Goal: Communication & Community: Answer question/provide support

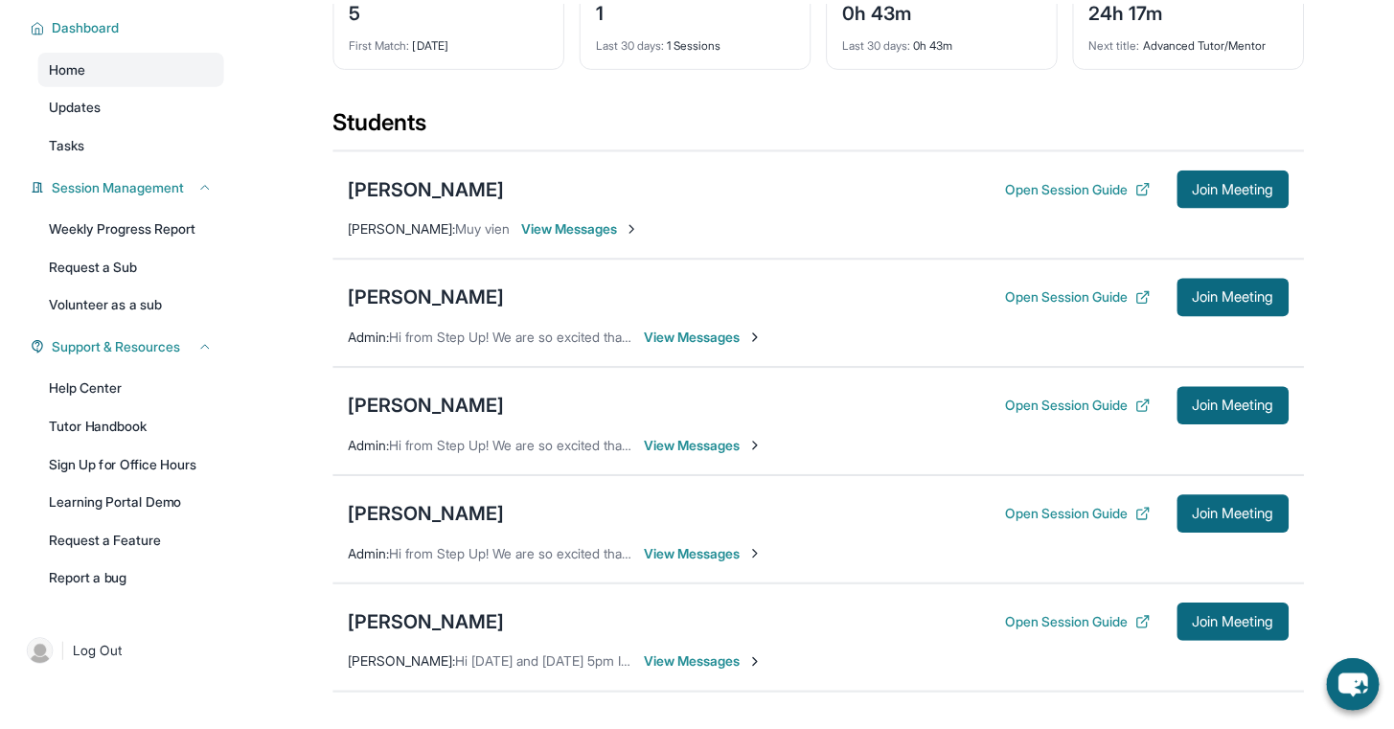
scroll to position [153, 0]
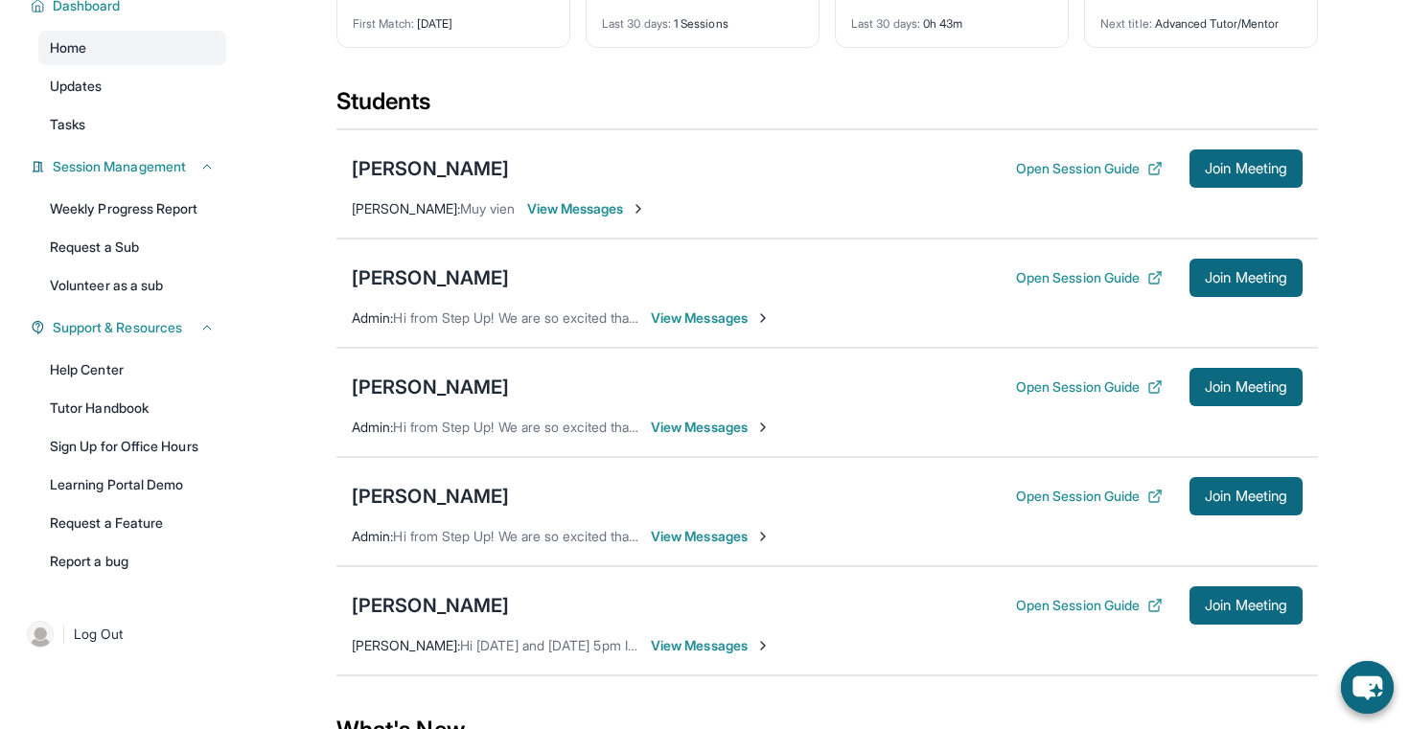
click at [685, 437] on span "View Messages" at bounding box center [711, 427] width 120 height 19
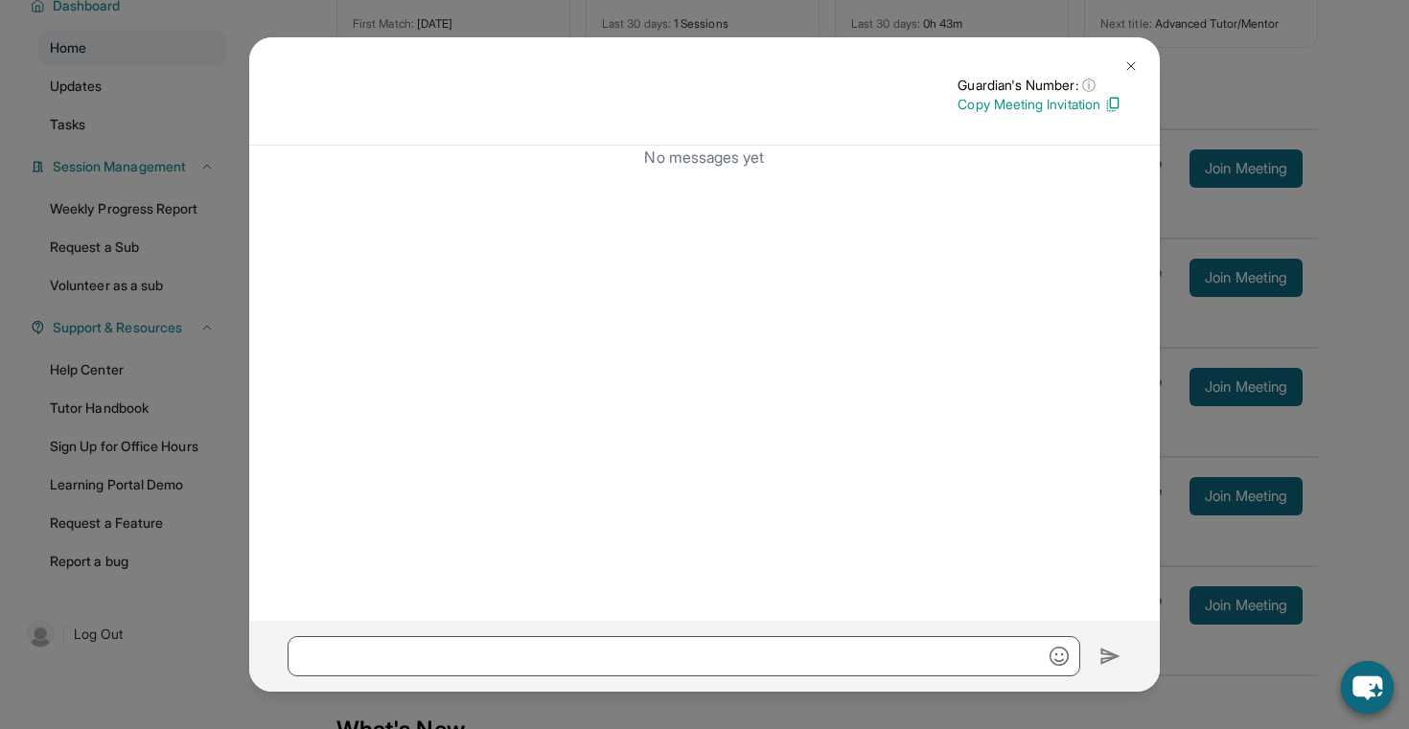
click at [1130, 65] on img at bounding box center [1130, 65] width 15 height 15
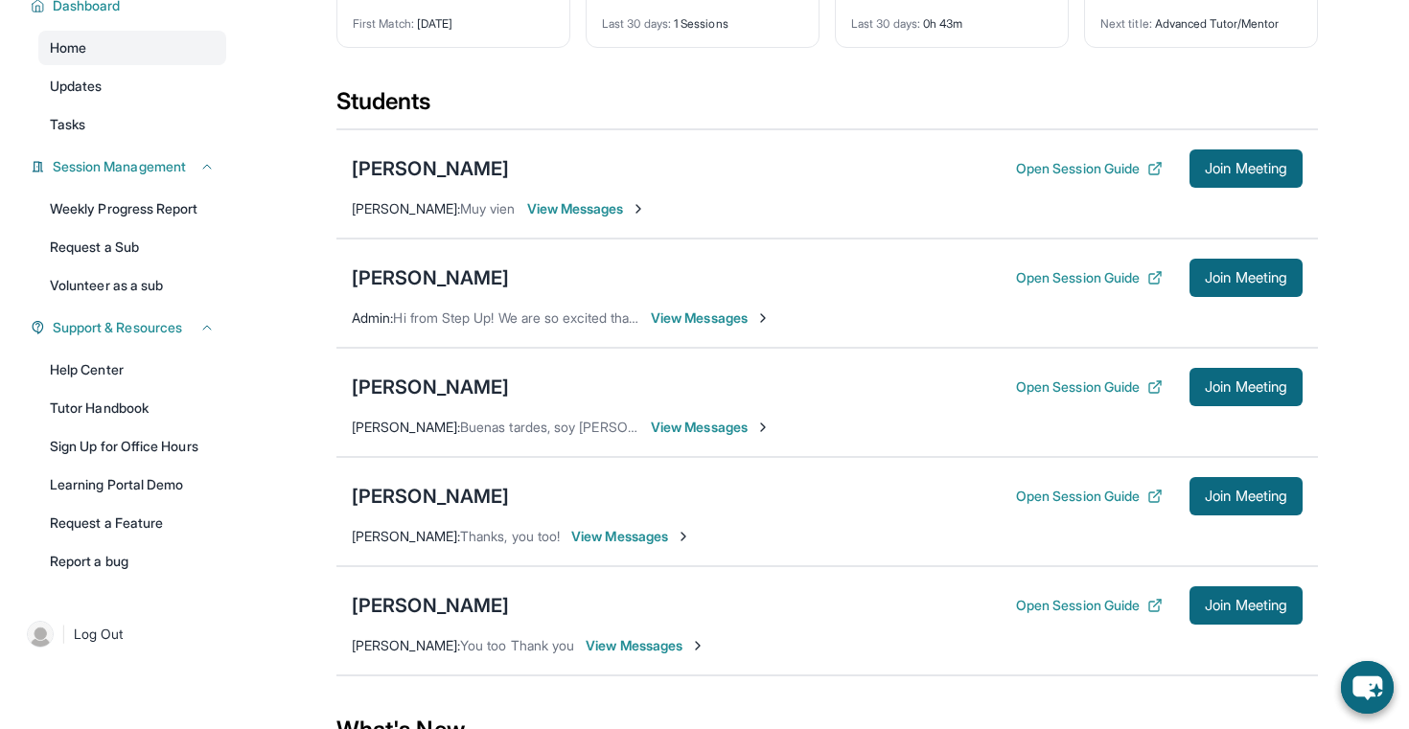
click at [734, 437] on span "View Messages" at bounding box center [711, 427] width 120 height 19
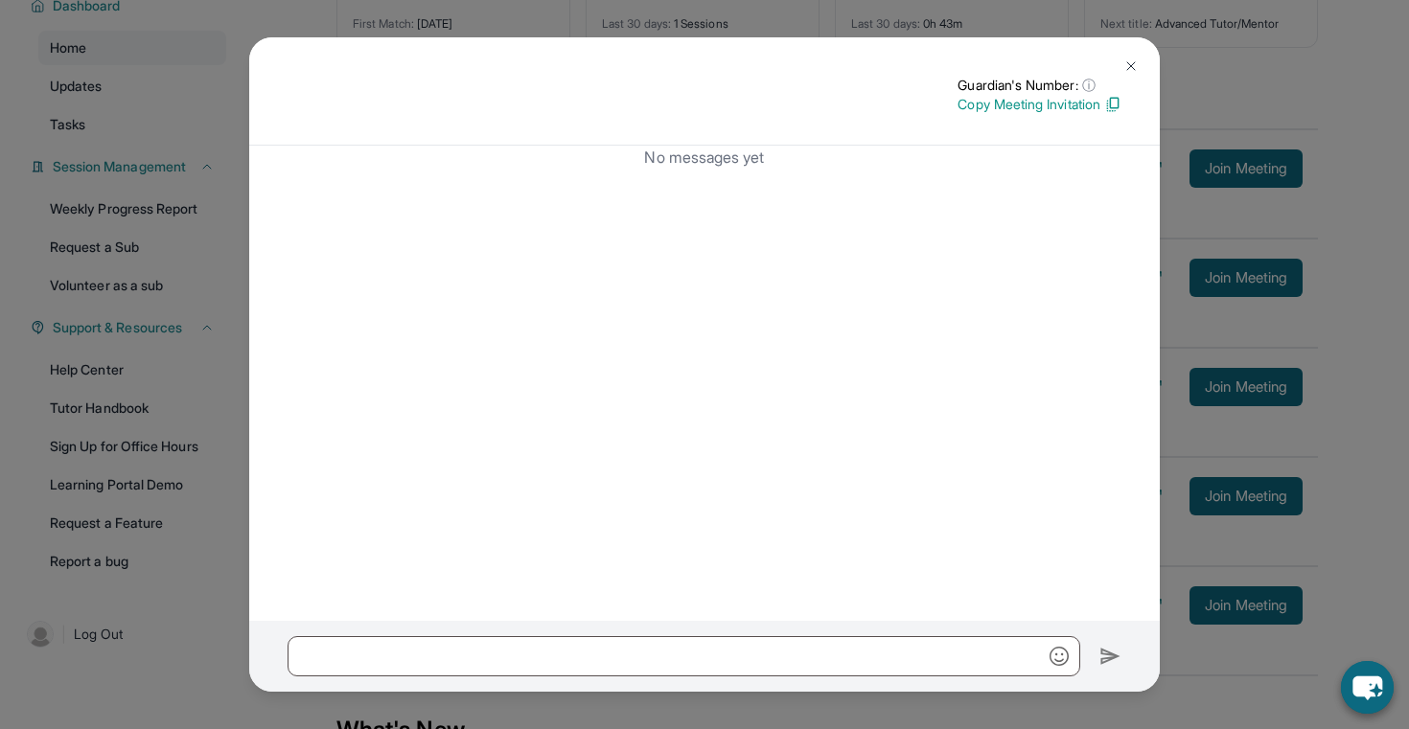
click at [1126, 64] on img at bounding box center [1130, 65] width 15 height 15
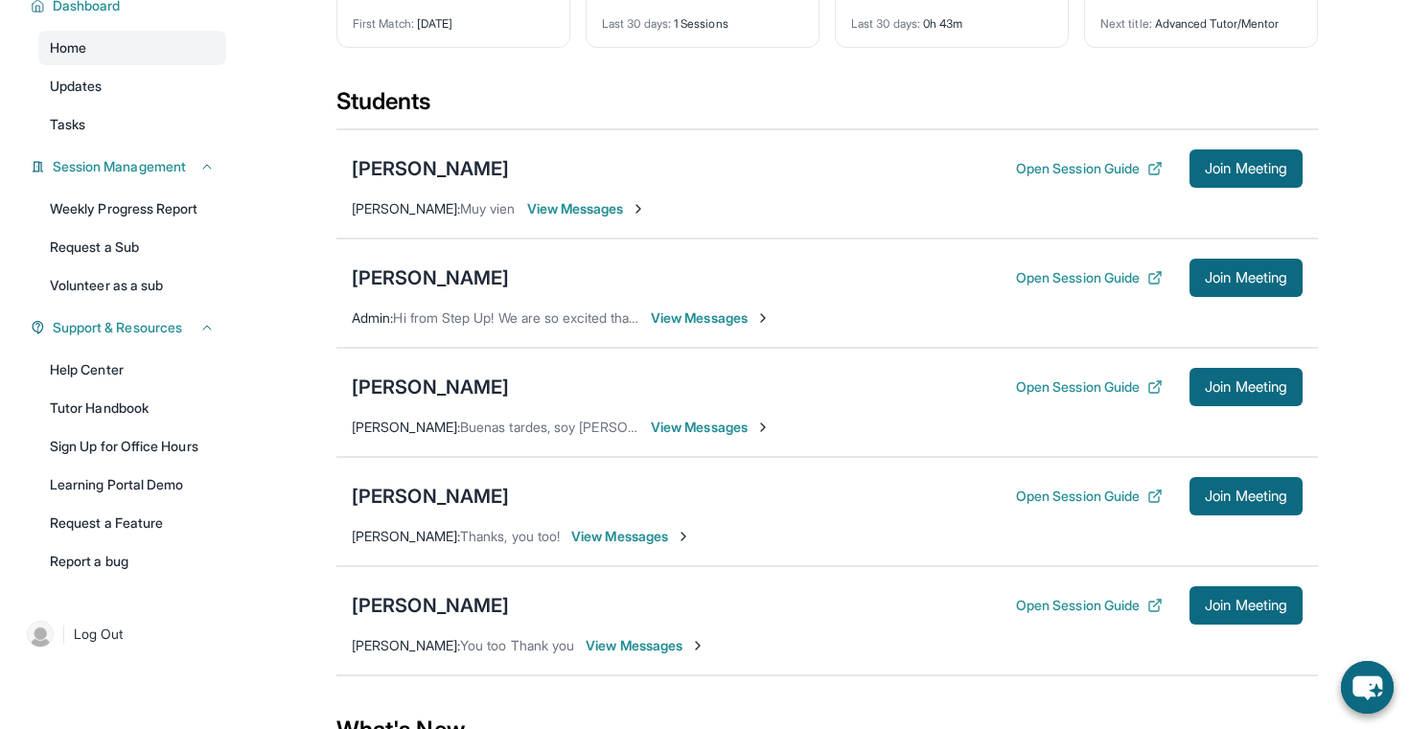
click at [517, 435] on span "Buenas tardes, soy Ana la tutora de su estudiante. Este mensaje es para recorda…" at bounding box center [1047, 427] width 1175 height 16
click at [1089, 397] on button "Open Session Guide" at bounding box center [1089, 387] width 147 height 19
click at [1254, 393] on span "Join Meeting" at bounding box center [1246, 386] width 82 height 11
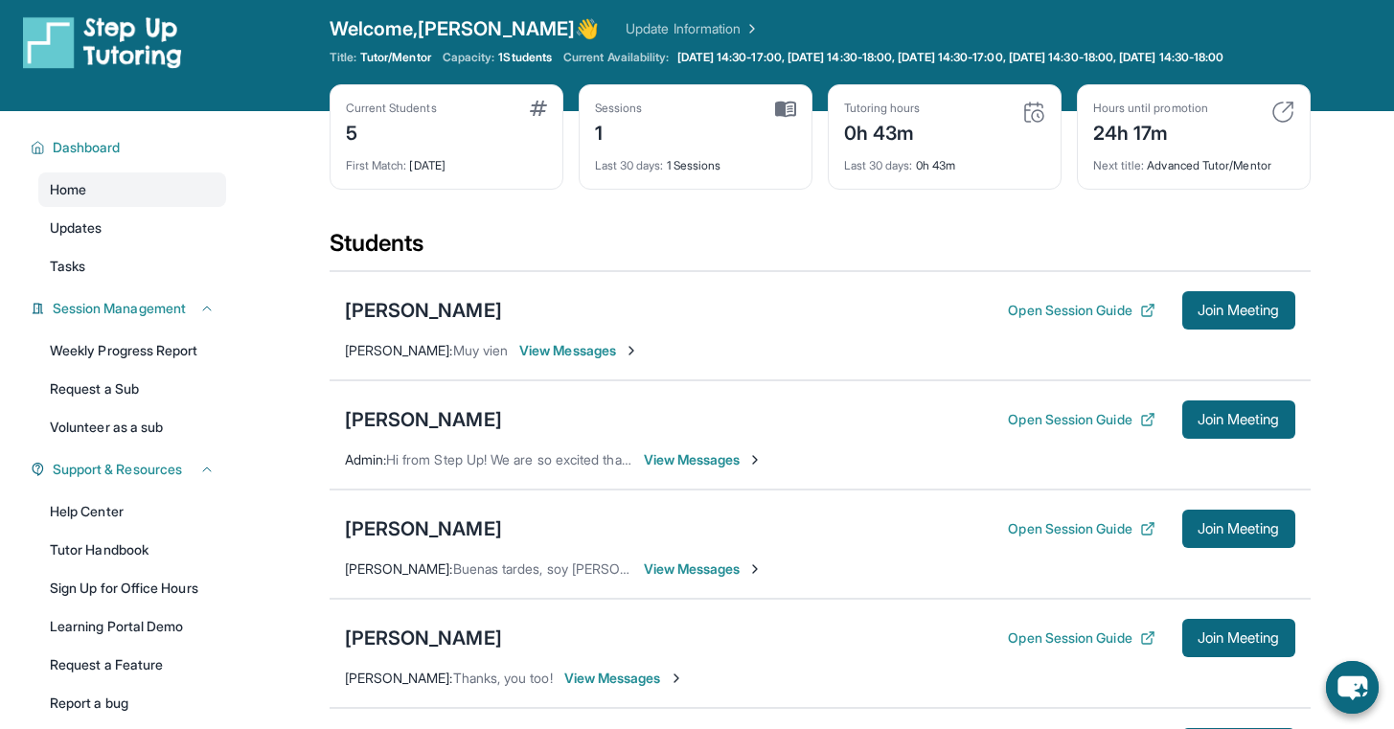
scroll to position [12, 0]
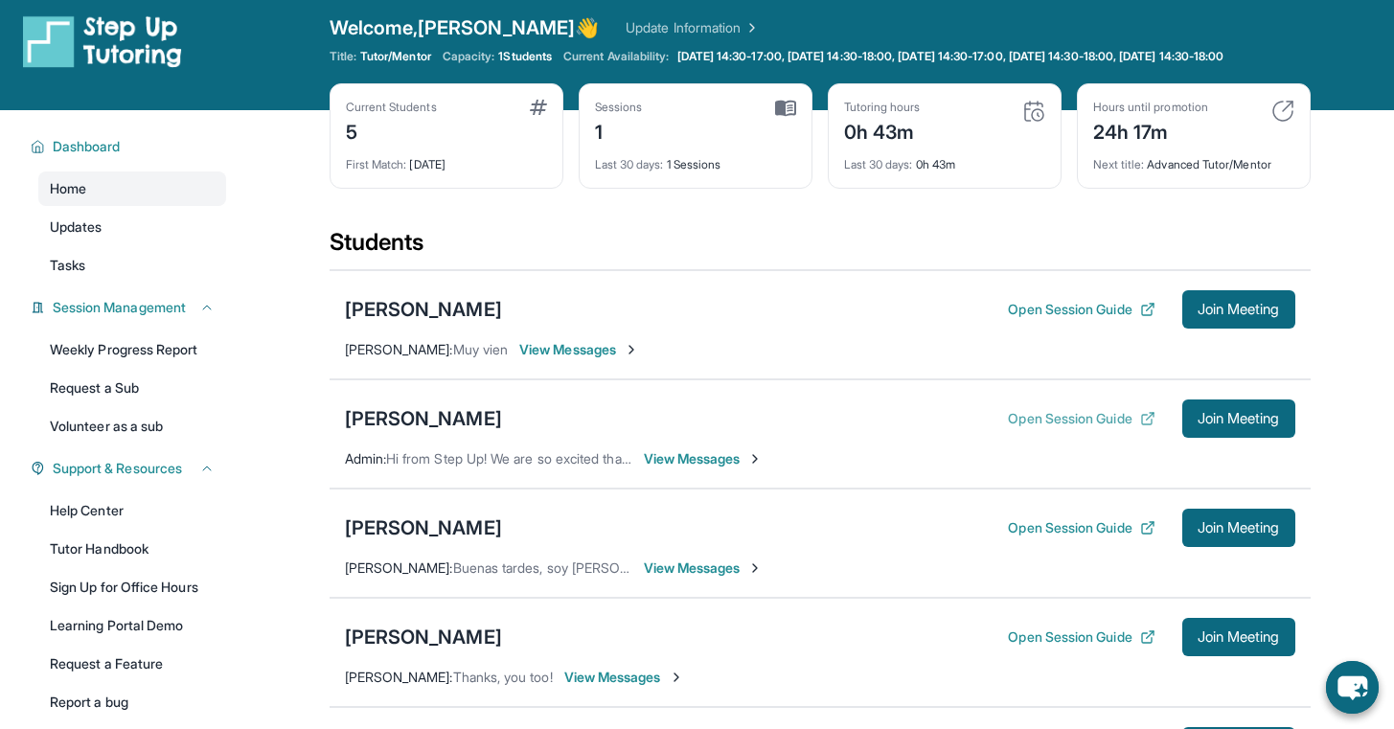
click at [1072, 428] on button "Open Session Guide" at bounding box center [1081, 418] width 147 height 19
